Goal: Transaction & Acquisition: Purchase product/service

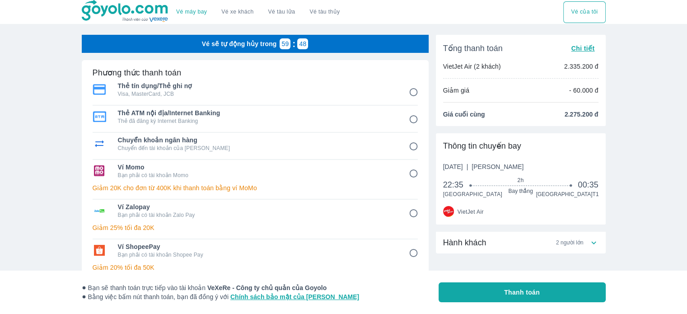
scroll to position [135, 0]
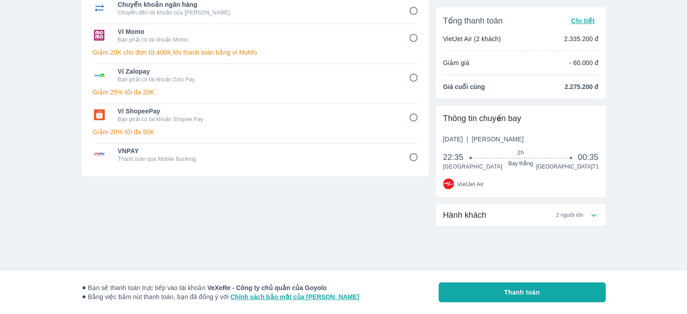
click at [247, 117] on p "Bạn phải có tài khoản Shopee Pay" at bounding box center [257, 119] width 278 height 7
radio input "true"
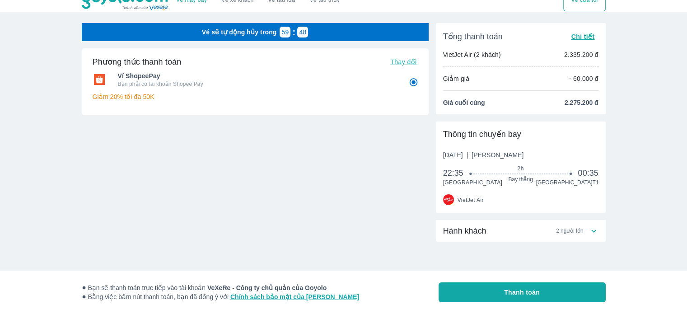
scroll to position [12, 0]
click at [506, 290] on button "Thanh toán" at bounding box center [521, 292] width 167 height 20
radio input "false"
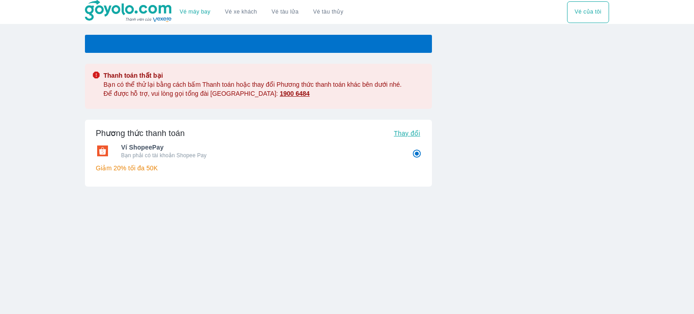
radio input "false"
